Goal: Information Seeking & Learning: Learn about a topic

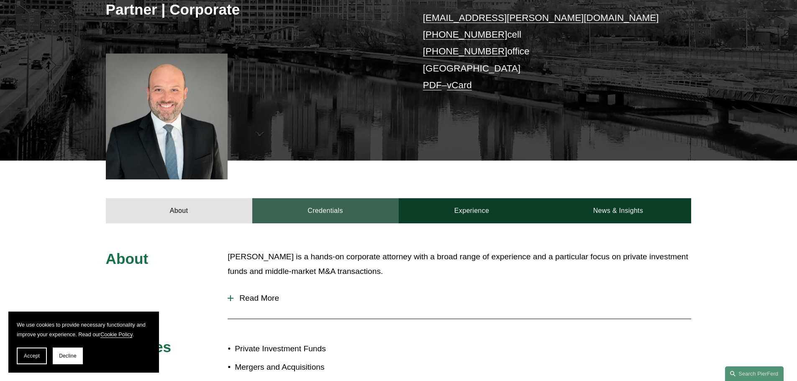
scroll to position [251, 0]
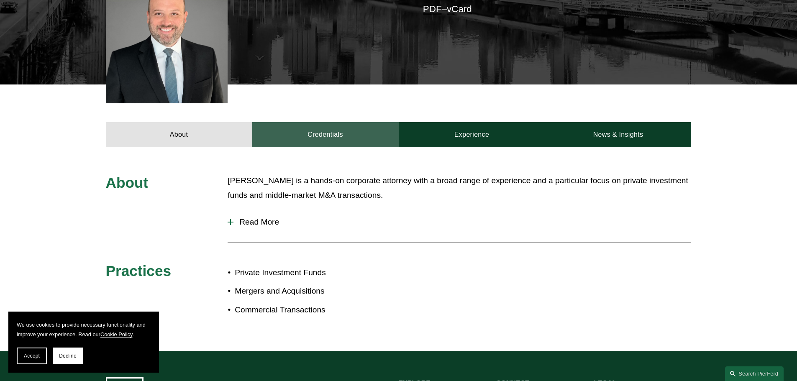
click at [352, 139] on link "Credentials" at bounding box center [325, 134] width 146 height 25
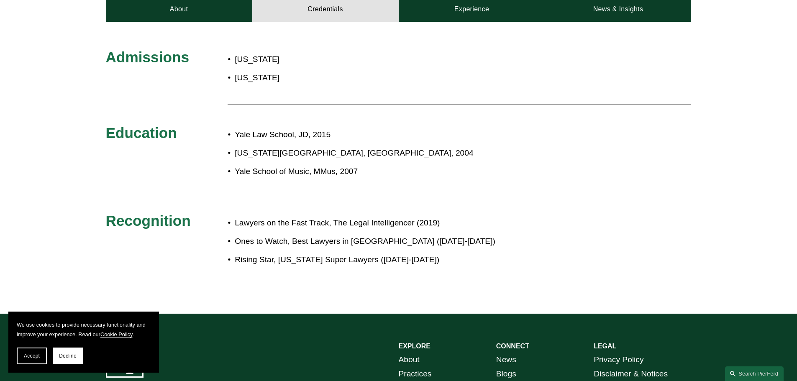
click at [450, 153] on p "[US_STATE][GEOGRAPHIC_DATA], [GEOGRAPHIC_DATA], 2004" at bounding box center [426, 153] width 383 height 15
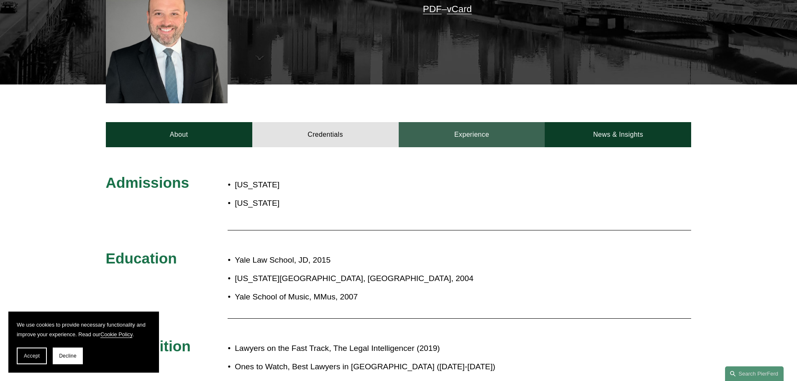
click at [442, 145] on link "Experience" at bounding box center [472, 134] width 146 height 25
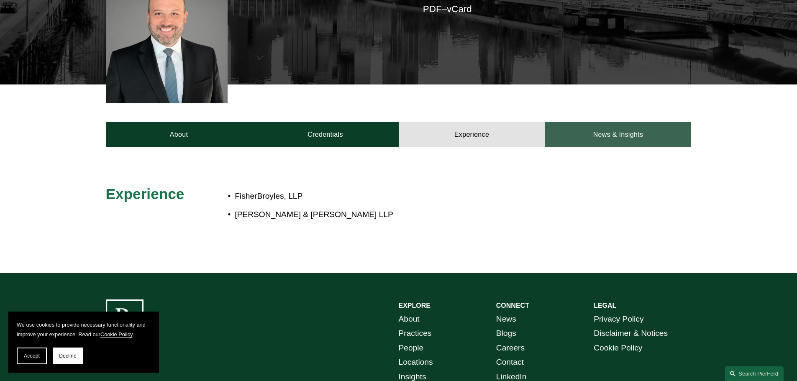
click at [605, 131] on link "News & Insights" at bounding box center [617, 134] width 146 height 25
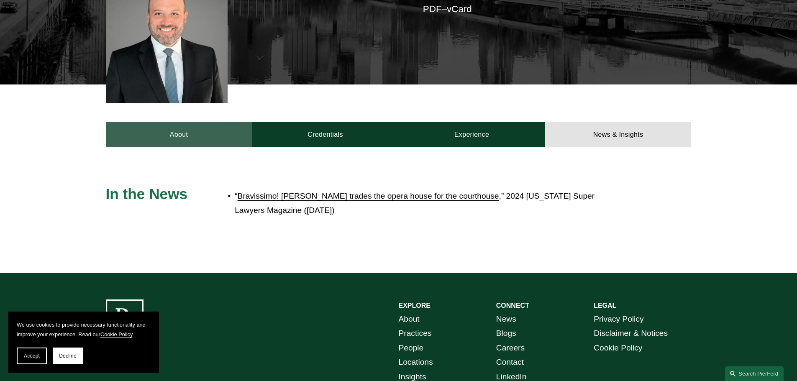
click at [189, 130] on link "About" at bounding box center [179, 134] width 146 height 25
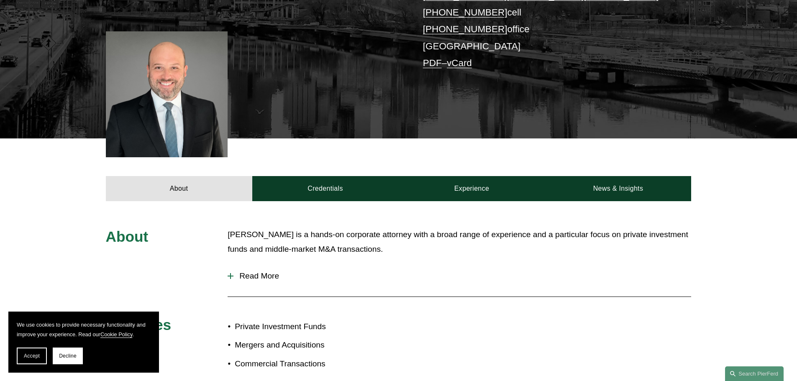
scroll to position [84, 0]
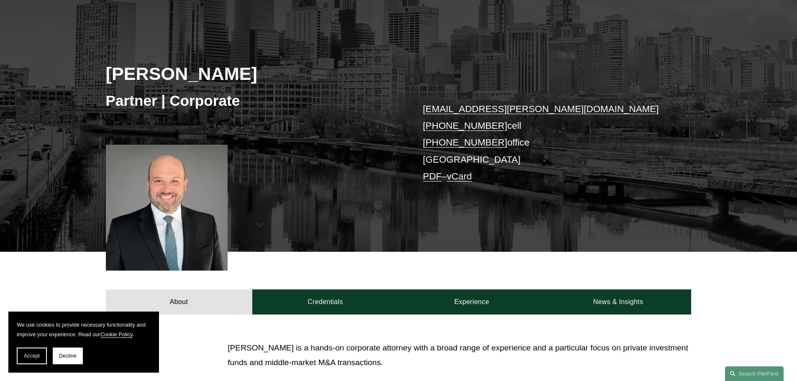
click at [177, 75] on h2 "[PERSON_NAME]" at bounding box center [252, 74] width 293 height 22
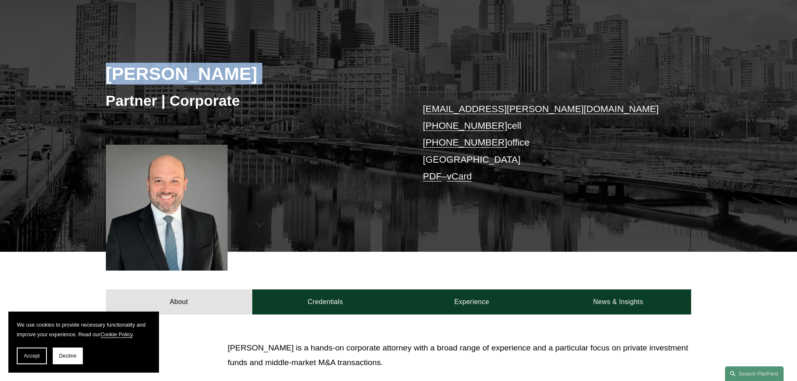
click at [177, 75] on h2 "[PERSON_NAME]" at bounding box center [252, 74] width 293 height 22
click at [223, 78] on h2 "[PERSON_NAME]" at bounding box center [252, 74] width 293 height 22
